Goal: Transaction & Acquisition: Obtain resource

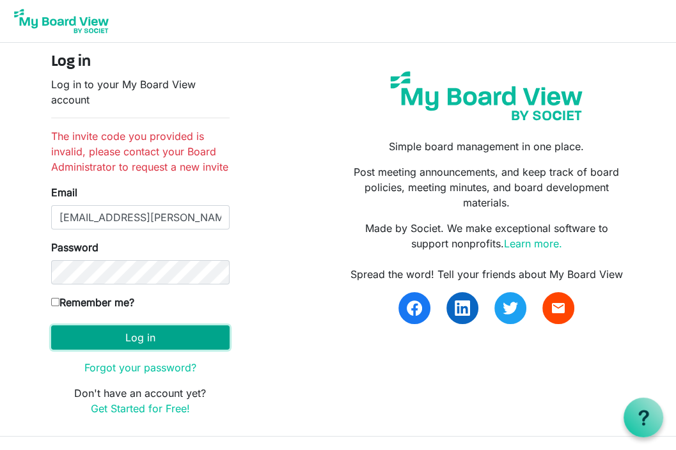
click at [134, 339] on button "Log in" at bounding box center [140, 337] width 178 height 24
click at [135, 341] on button "Log in" at bounding box center [140, 337] width 178 height 24
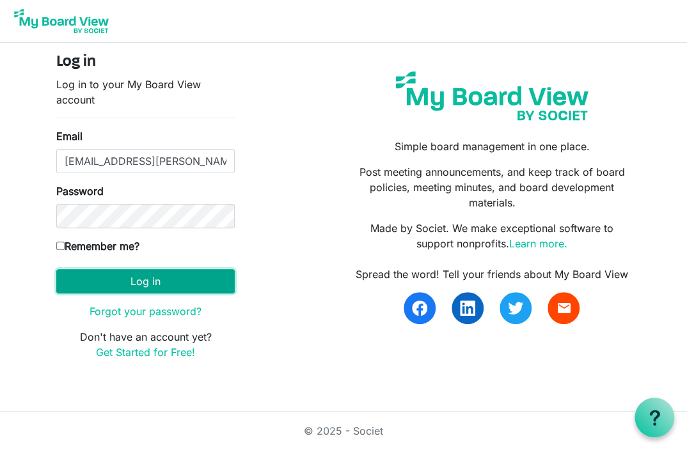
click at [143, 278] on button "Log in" at bounding box center [145, 281] width 178 height 24
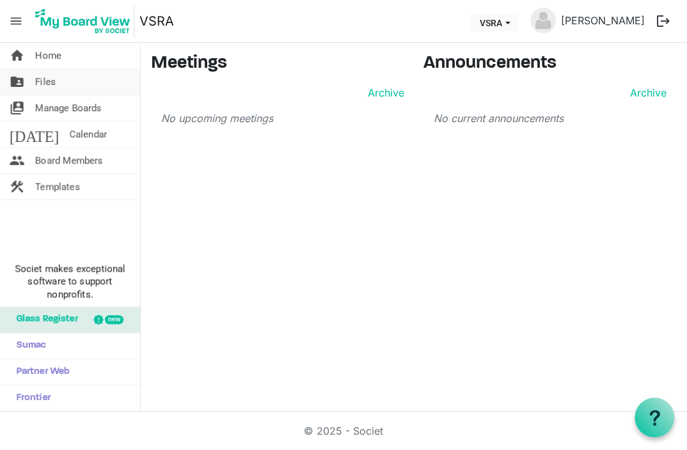
click at [40, 81] on span "Files" at bounding box center [45, 82] width 20 height 26
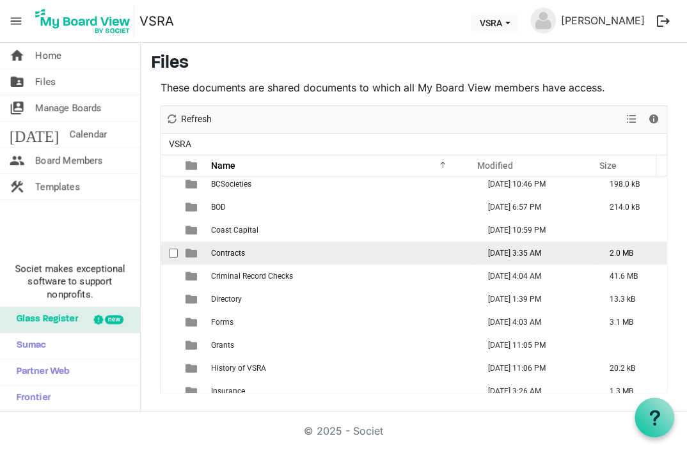
scroll to position [59, 0]
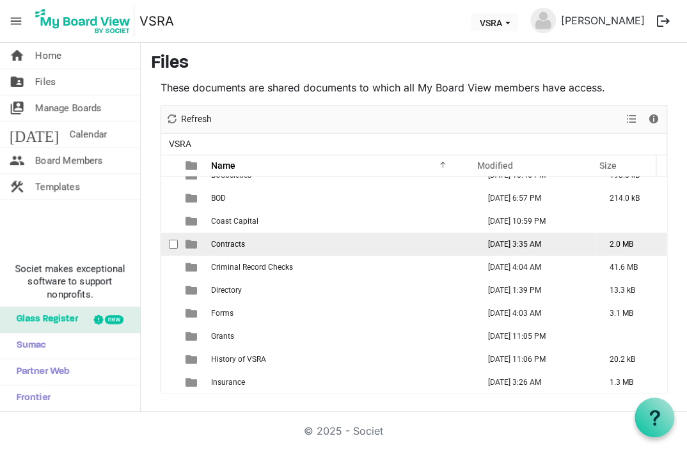
click at [229, 244] on span "Contracts" at bounding box center [228, 244] width 34 height 9
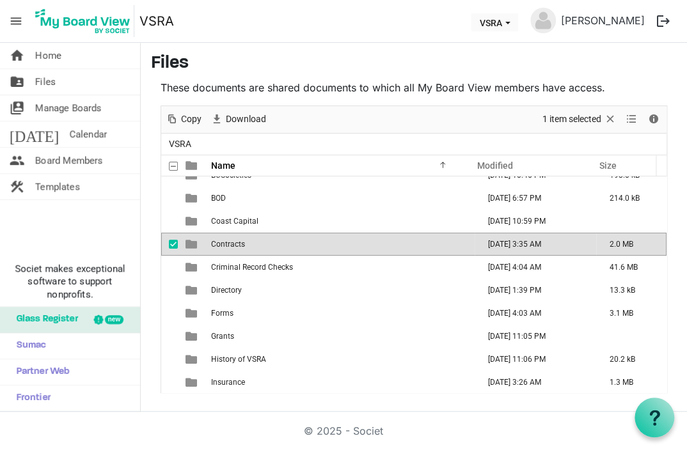
click at [227, 244] on span "Contracts" at bounding box center [228, 244] width 34 height 9
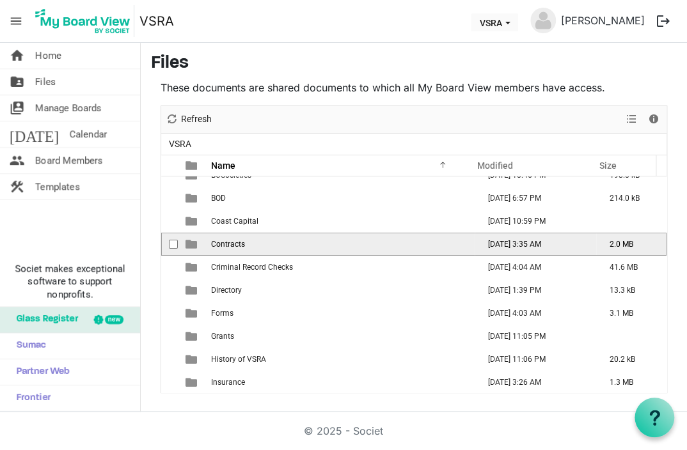
click at [227, 244] on span "Contracts" at bounding box center [228, 244] width 34 height 9
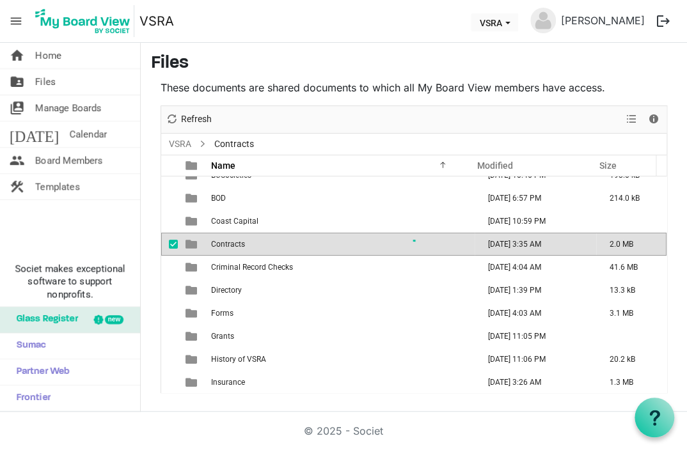
scroll to position [0, 0]
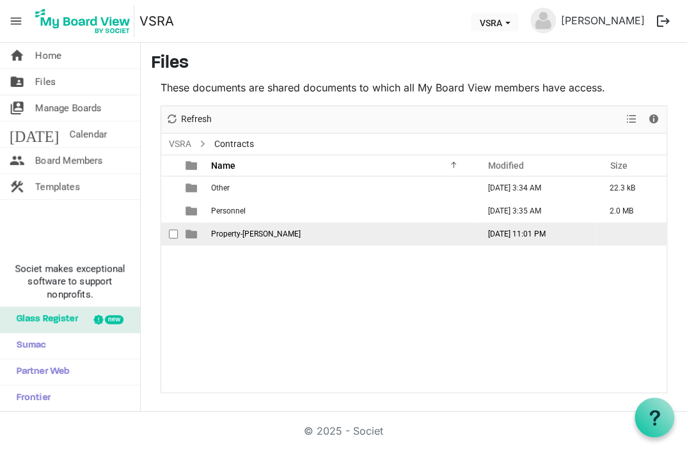
click at [214, 237] on span "Property-Knox" at bounding box center [256, 234] width 90 height 9
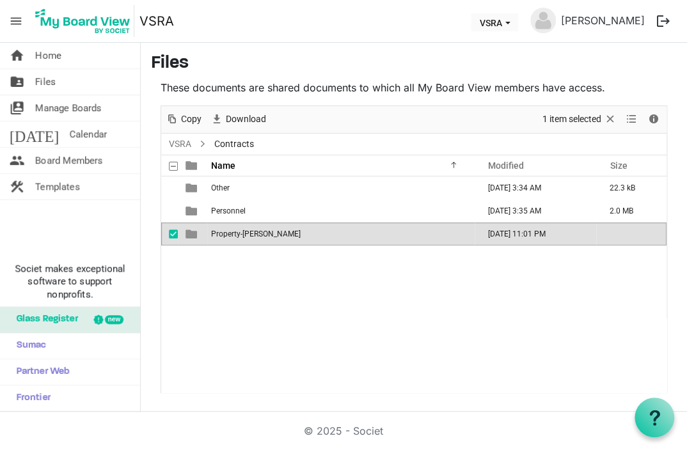
click at [224, 234] on span "Property-Knox" at bounding box center [256, 234] width 90 height 9
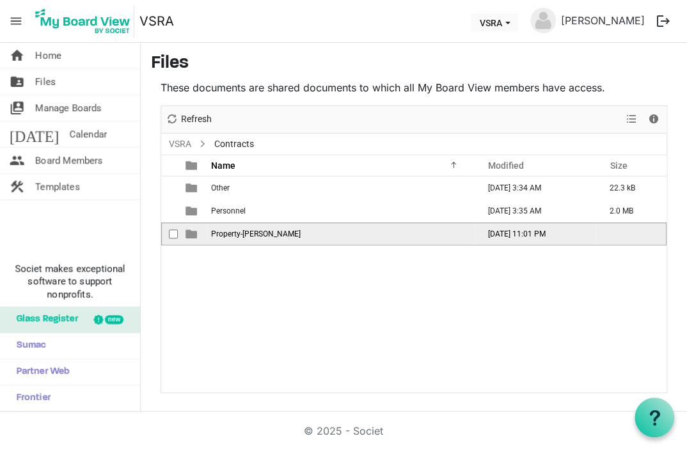
click at [224, 234] on span "Property-Knox" at bounding box center [256, 234] width 90 height 9
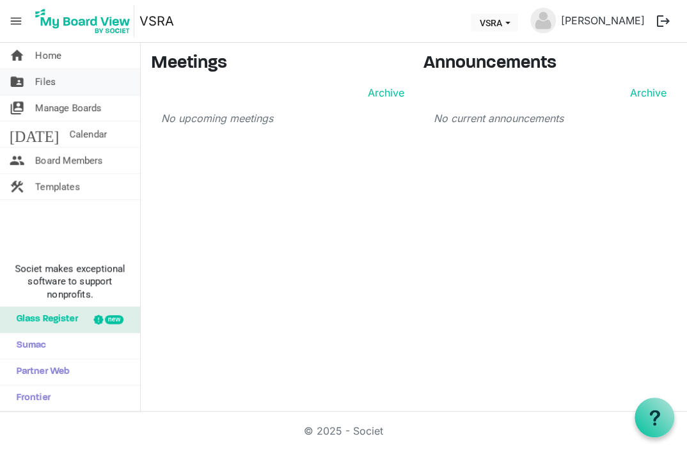
click at [43, 82] on span "Files" at bounding box center [45, 82] width 20 height 26
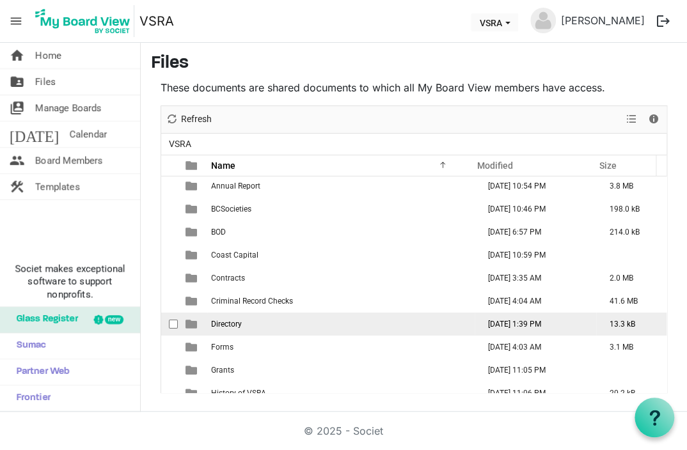
scroll to position [58, 0]
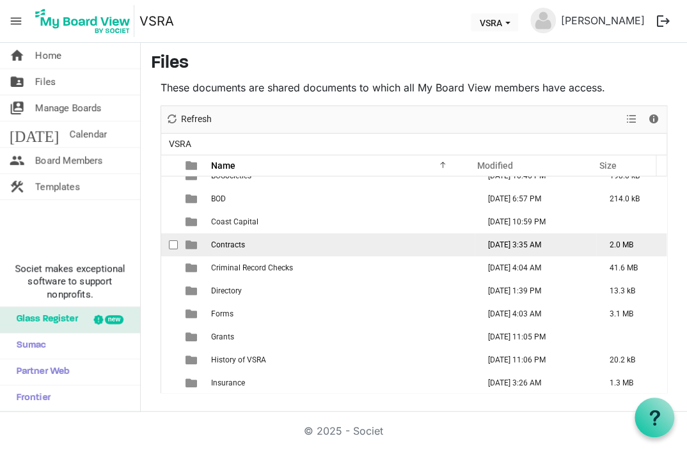
click at [227, 246] on span "Contracts" at bounding box center [228, 244] width 34 height 9
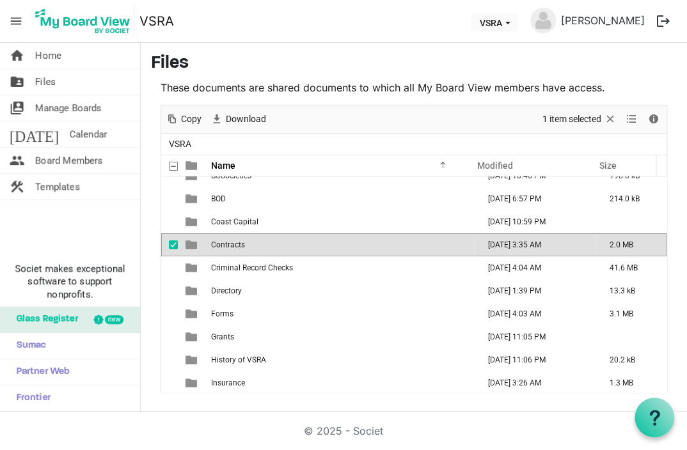
click at [226, 246] on span "Contracts" at bounding box center [228, 244] width 34 height 9
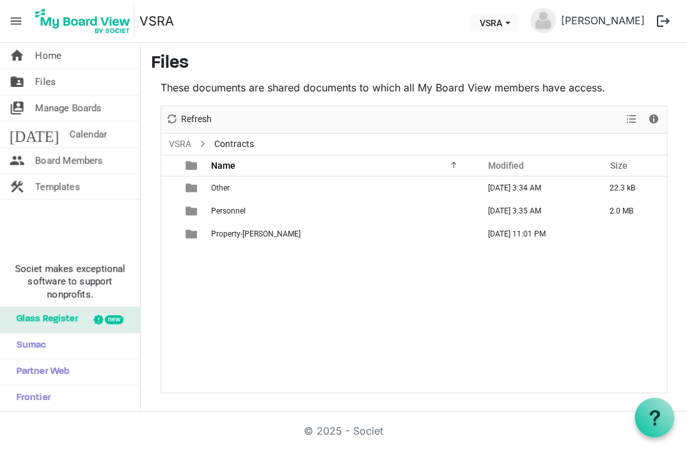
scroll to position [0, 0]
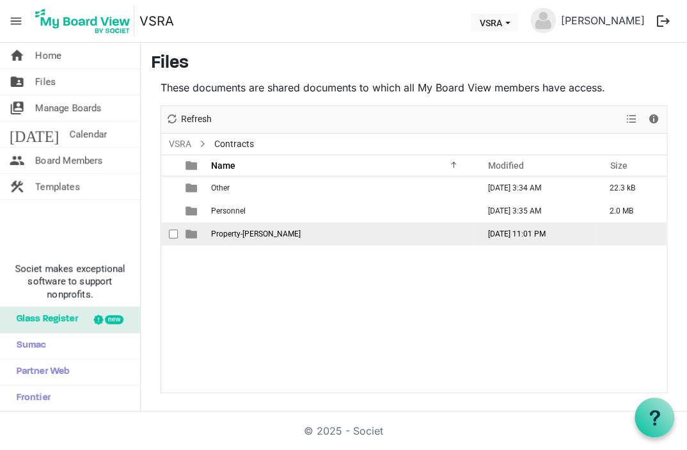
click at [230, 234] on span "Property-Knox" at bounding box center [256, 234] width 90 height 9
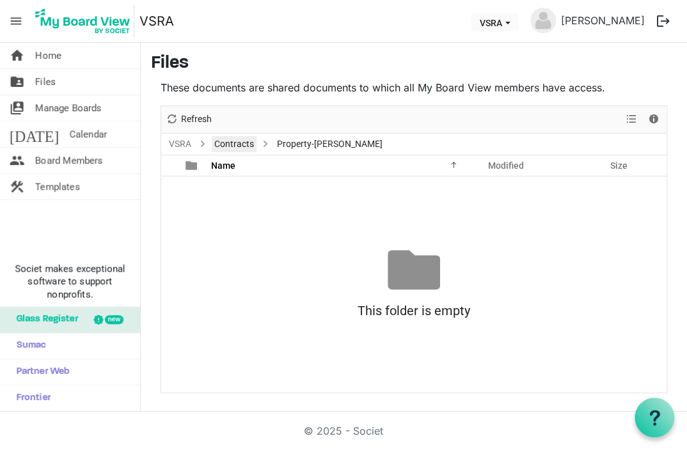
click at [234, 145] on link "Contracts" at bounding box center [234, 144] width 45 height 16
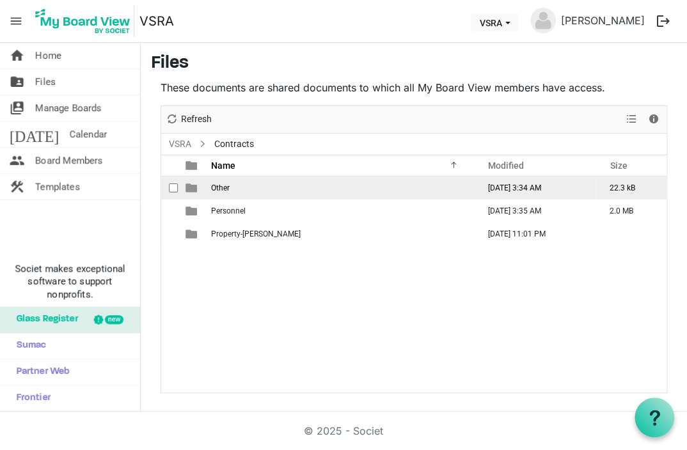
click at [223, 188] on span "Other" at bounding box center [220, 188] width 19 height 9
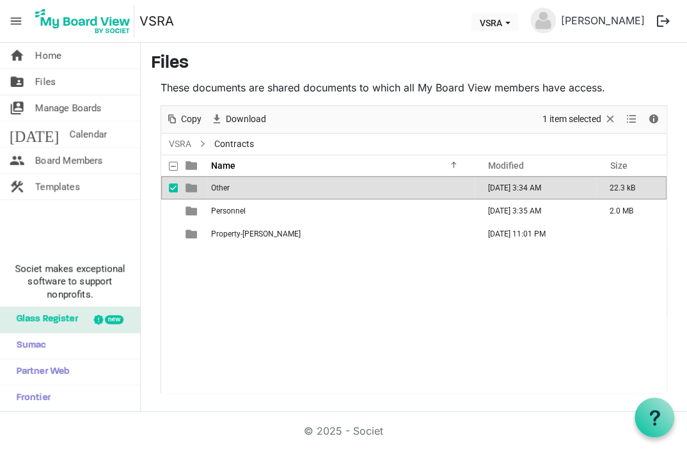
click at [223, 188] on span "Other" at bounding box center [220, 188] width 19 height 9
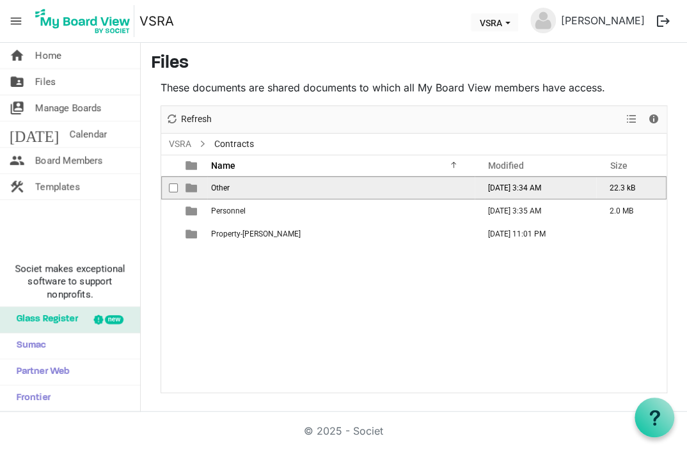
click at [223, 188] on span "Other" at bounding box center [220, 188] width 19 height 9
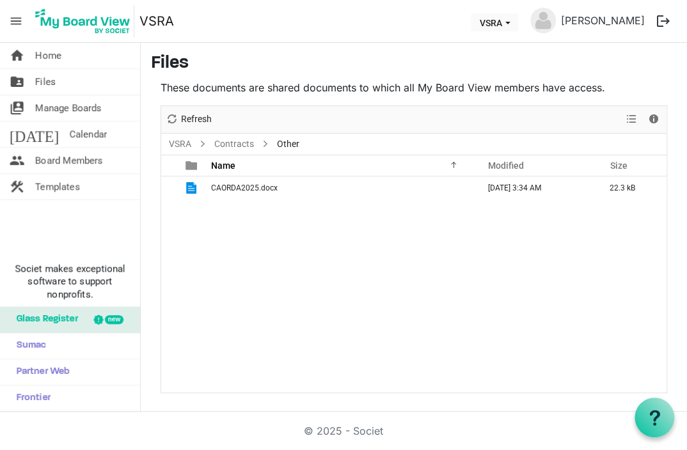
click at [223, 189] on span "CAORDA2025.docx" at bounding box center [244, 188] width 67 height 9
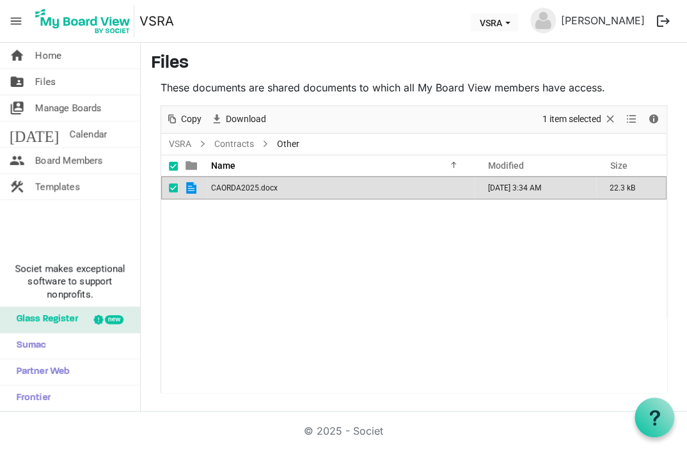
click at [223, 189] on span "CAORDA2025.docx" at bounding box center [244, 188] width 67 height 9
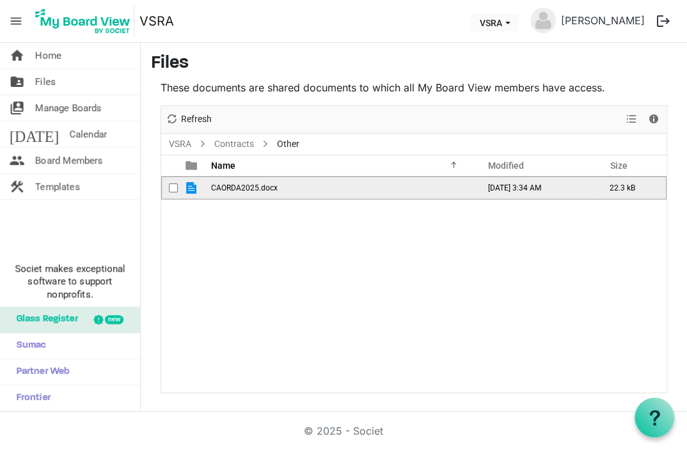
click at [219, 191] on span "CAORDA2025.docx" at bounding box center [244, 188] width 67 height 9
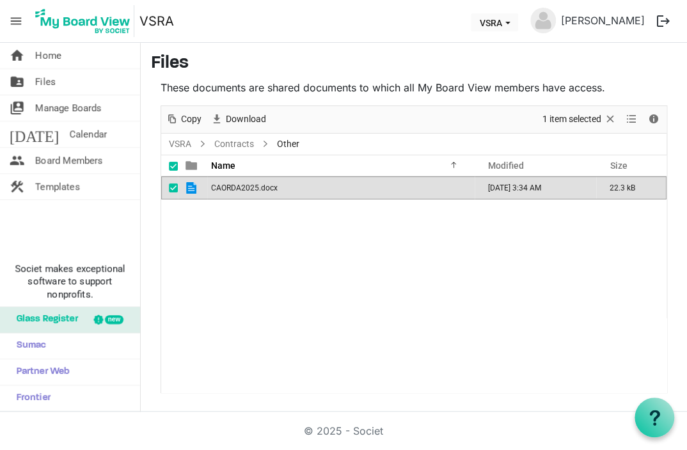
click at [231, 185] on span "CAORDA2025.docx" at bounding box center [244, 188] width 67 height 9
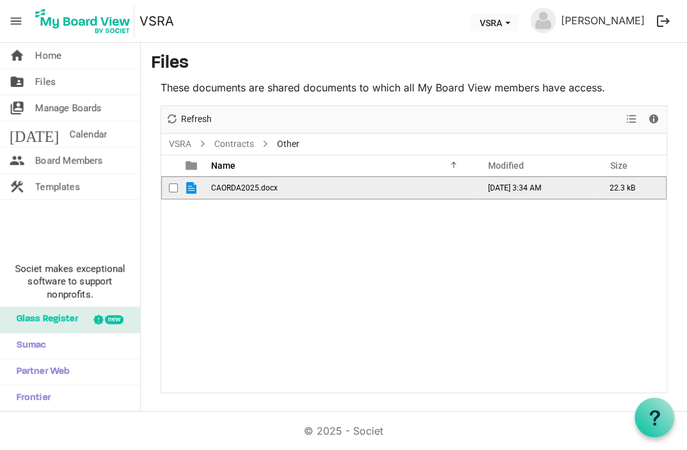
click at [231, 185] on span "CAORDA2025.docx" at bounding box center [244, 188] width 67 height 9
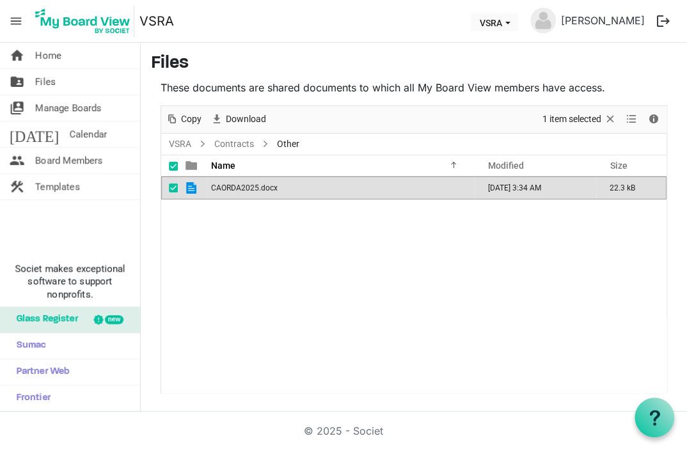
click at [279, 4] on nav "menu VSRA VSRA Richard Brimmell logout" at bounding box center [343, 21] width 687 height 43
click at [185, 145] on link "VSRA" at bounding box center [179, 144] width 27 height 16
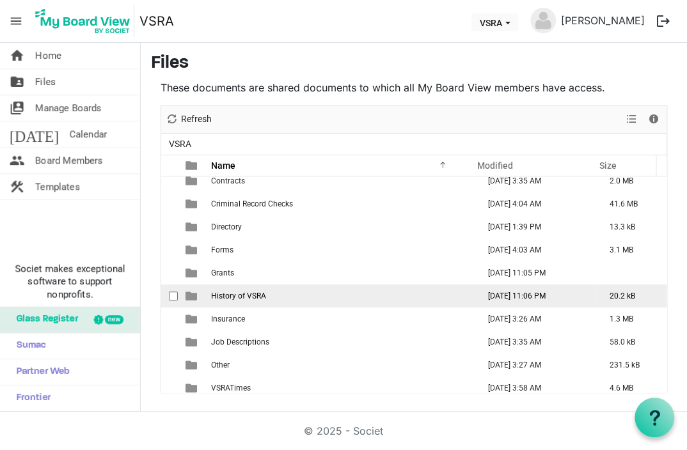
scroll to position [129, 0]
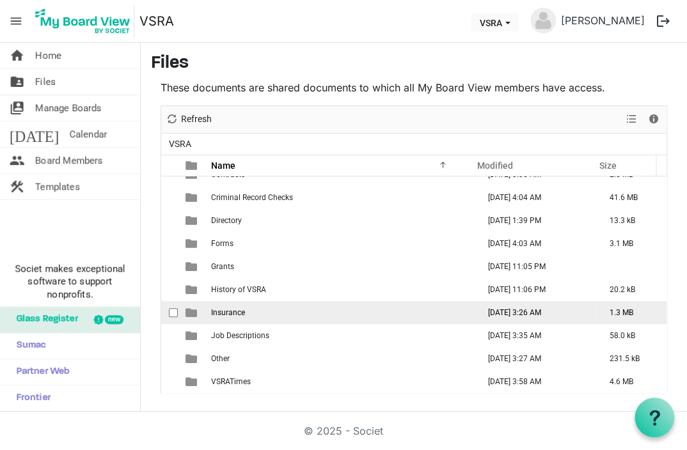
click at [236, 311] on span "Insurance" at bounding box center [228, 312] width 34 height 9
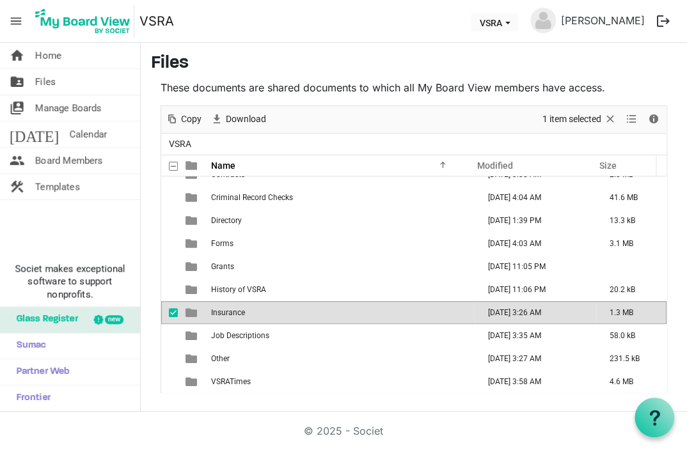
click at [236, 311] on span "Insurance" at bounding box center [228, 312] width 34 height 9
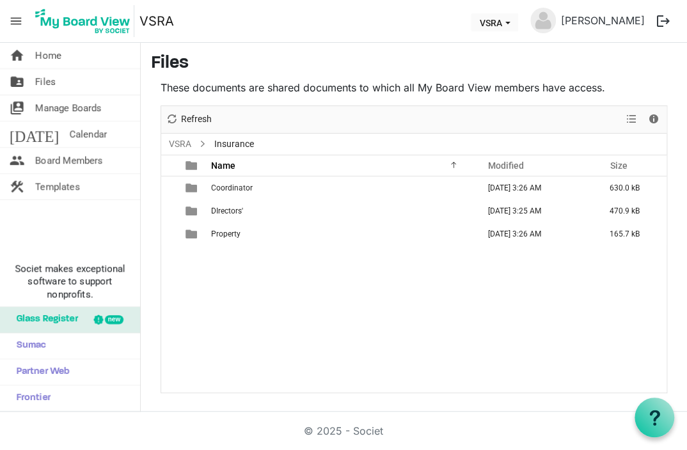
scroll to position [0, 0]
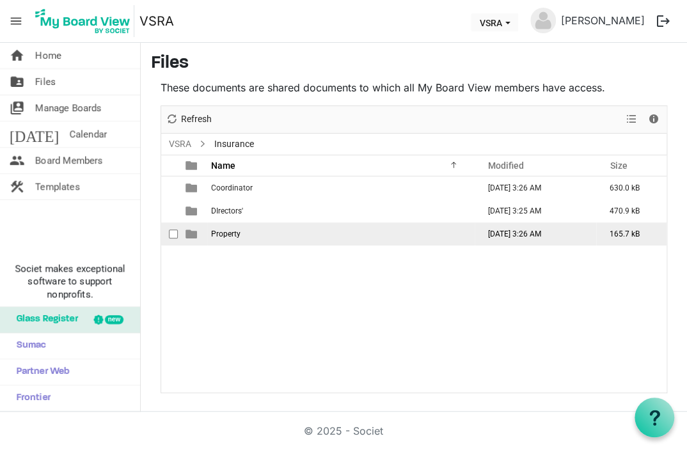
click at [230, 230] on span "Property" at bounding box center [225, 234] width 29 height 9
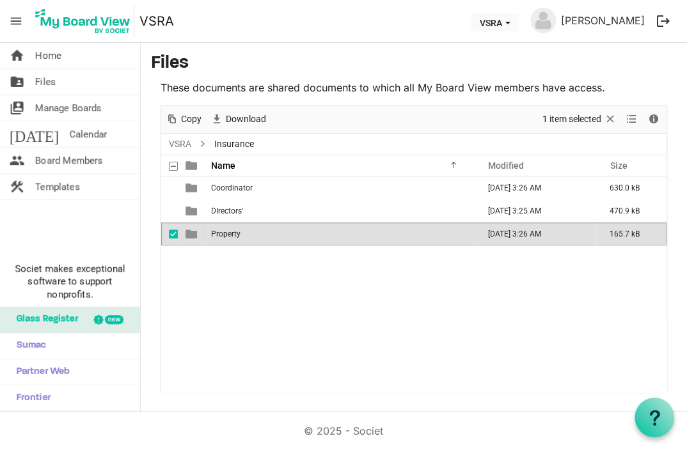
click at [230, 230] on span "Property" at bounding box center [225, 234] width 29 height 9
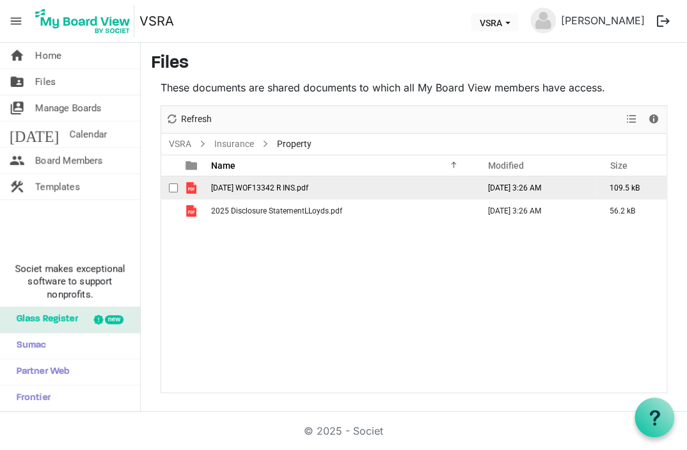
click at [229, 183] on td "2025 04 22 WOF13342 R INS.pdf" at bounding box center [340, 187] width 267 height 23
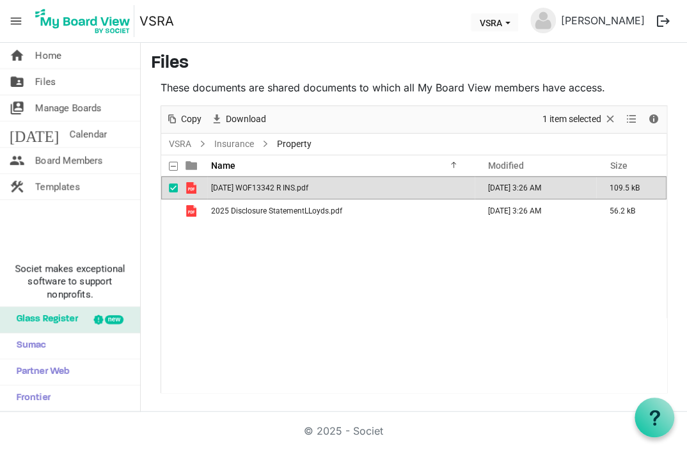
click at [229, 184] on span "2025 04 22 WOF13342 R INS.pdf" at bounding box center [259, 188] width 97 height 9
click at [306, 1] on nav "menu VSRA VSRA Richard Brimmell logout" at bounding box center [343, 21] width 687 height 43
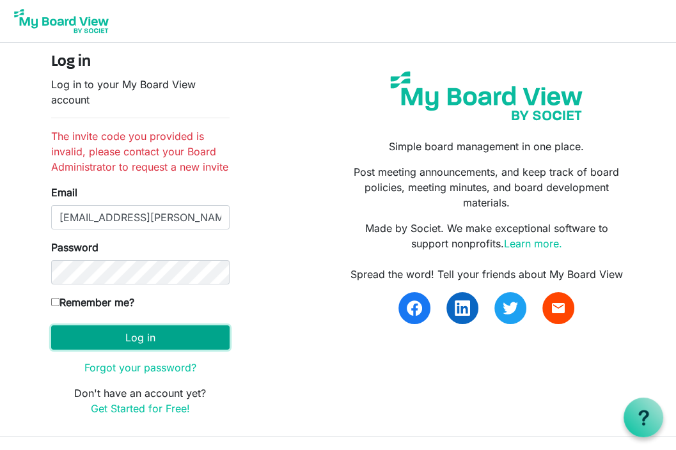
click at [139, 336] on button "Log in" at bounding box center [140, 337] width 178 height 24
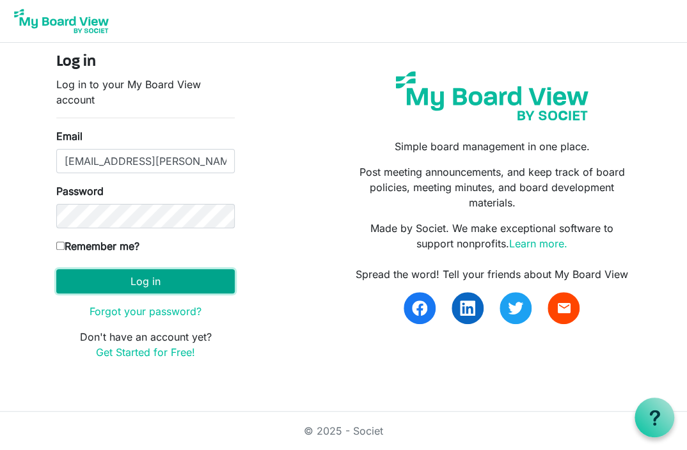
click at [141, 283] on button "Log in" at bounding box center [145, 281] width 178 height 24
